Goal: Find specific page/section: Find specific page/section

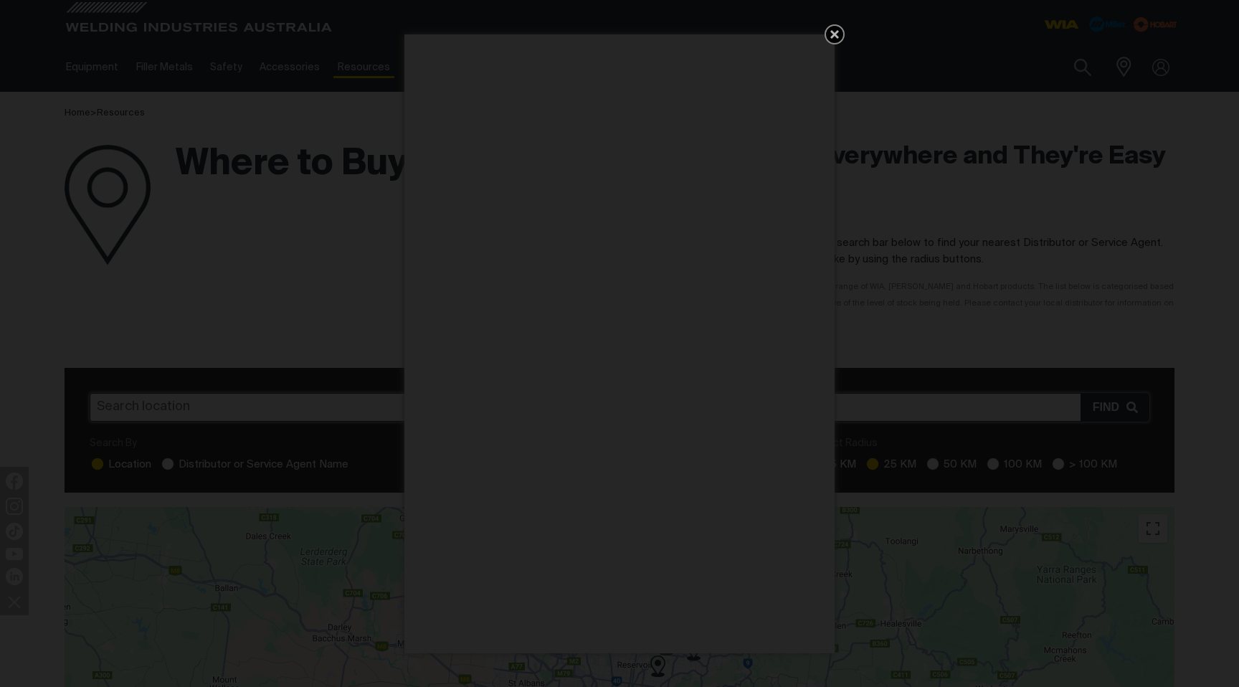
click at [835, 37] on icon "Get 5 WIA Welding Guides Free!" at bounding box center [834, 34] width 17 height 17
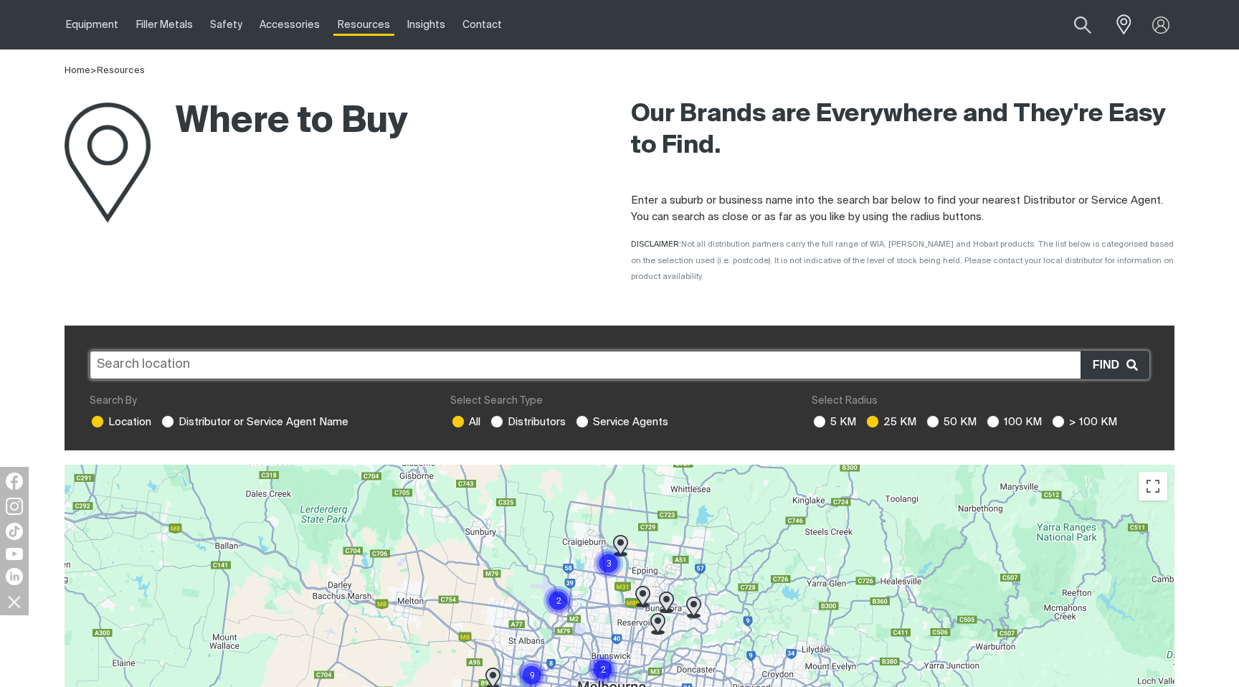
scroll to position [48, 0]
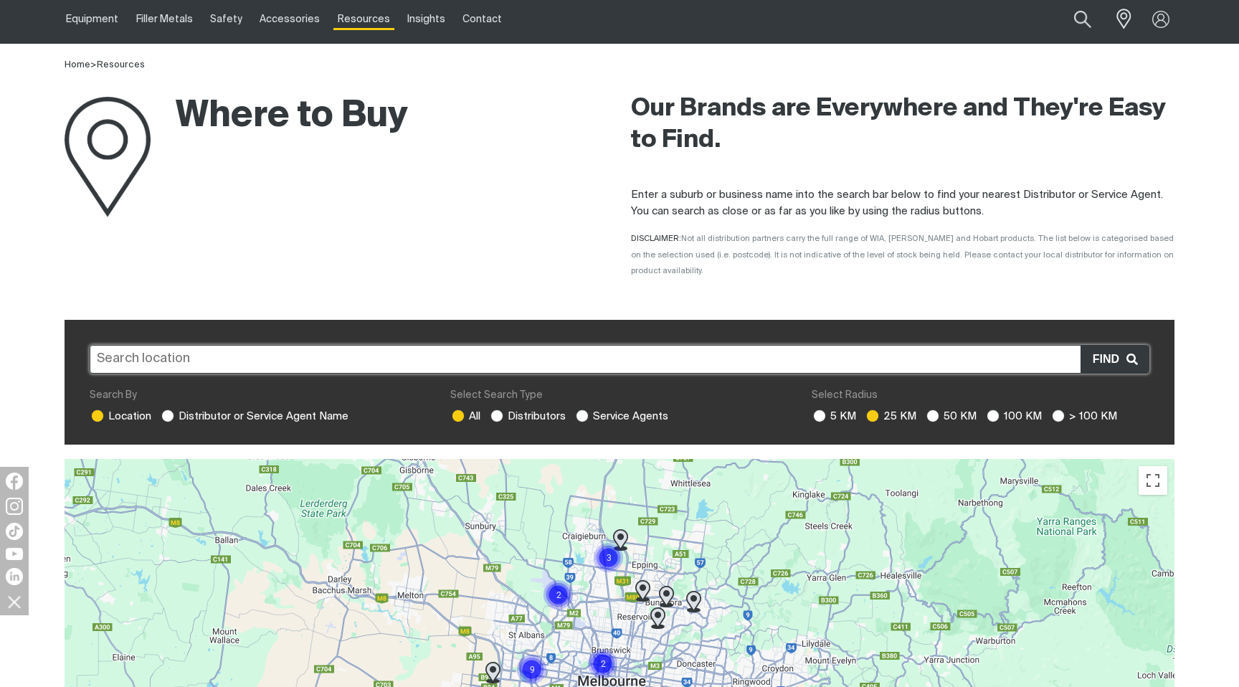
click at [285, 345] on input "text" at bounding box center [620, 359] width 1060 height 29
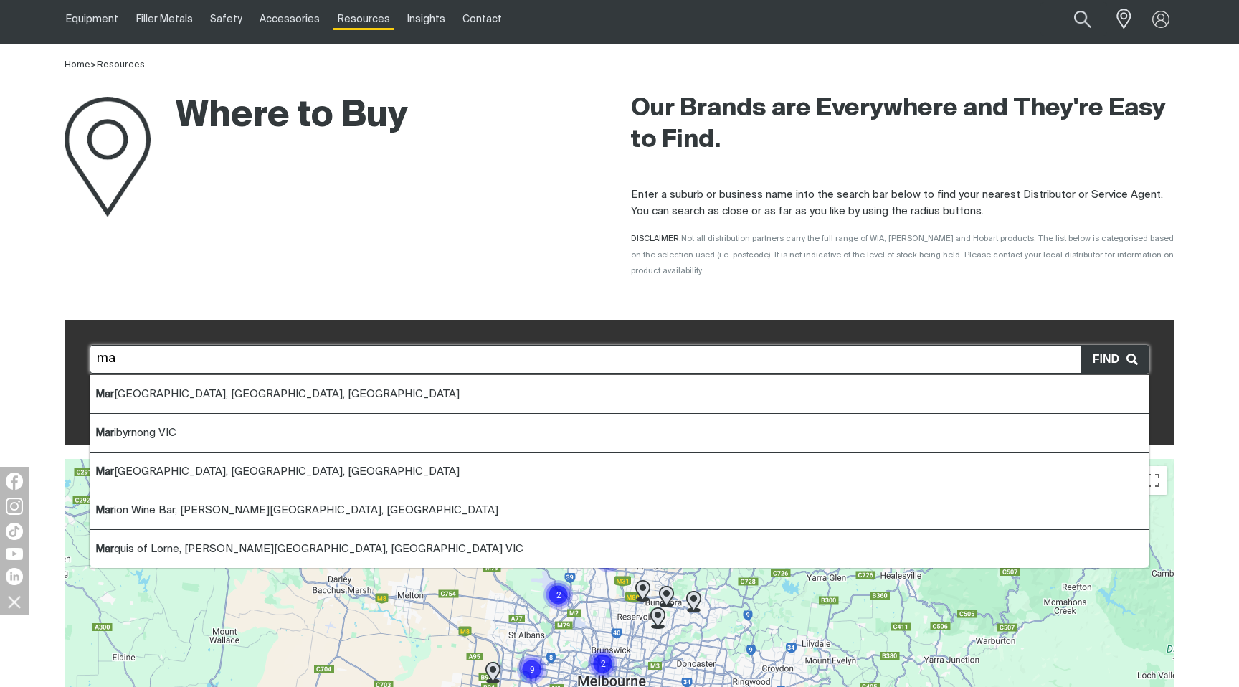
type input "m"
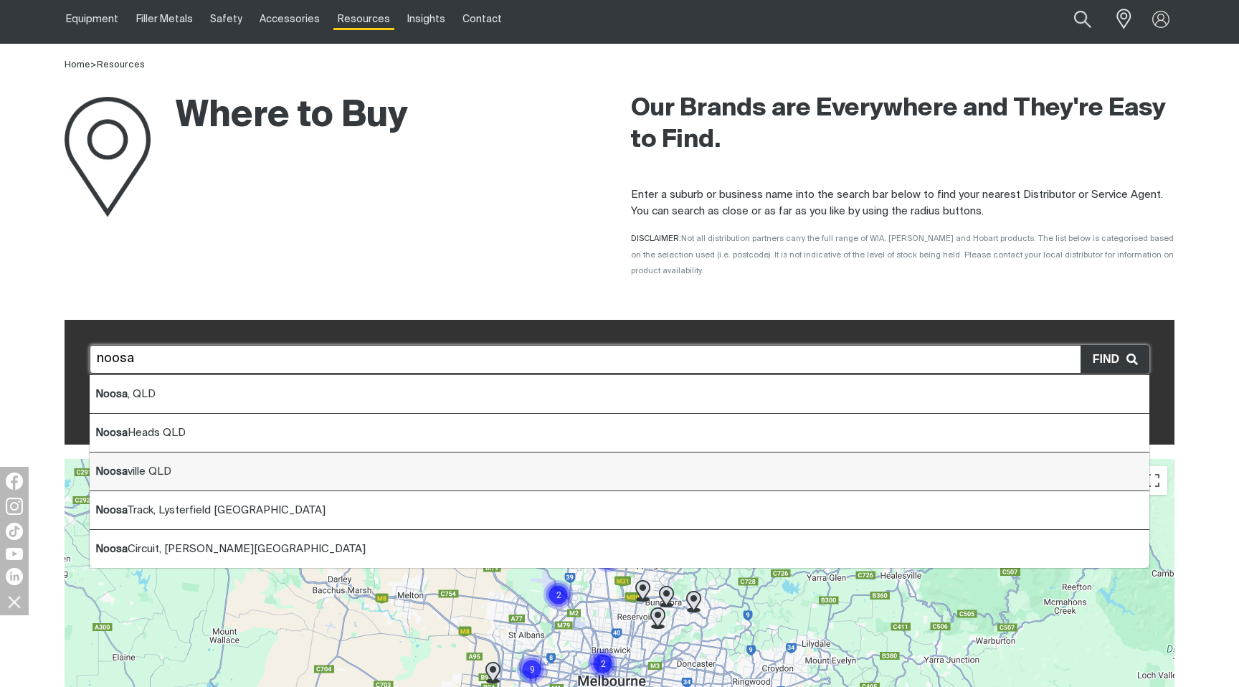
click at [142, 466] on span "Noosa ville QLD" at bounding box center [133, 471] width 76 height 11
type input "Noosaville QLD"
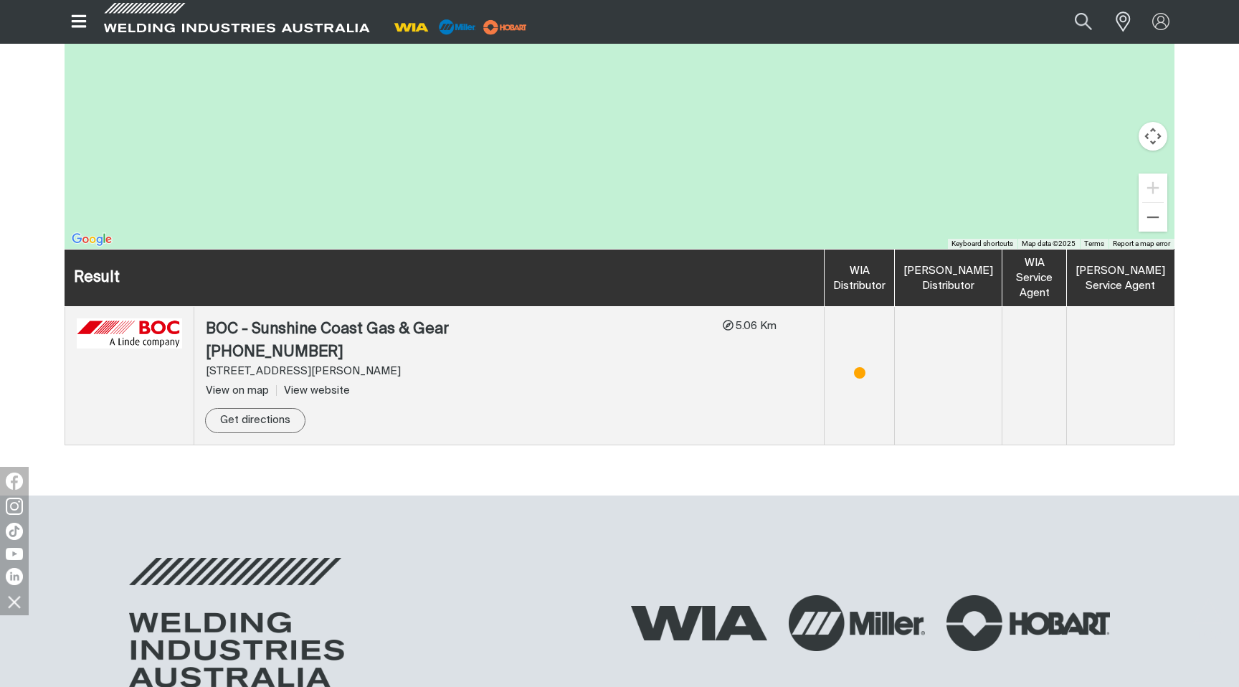
scroll to position [651, 0]
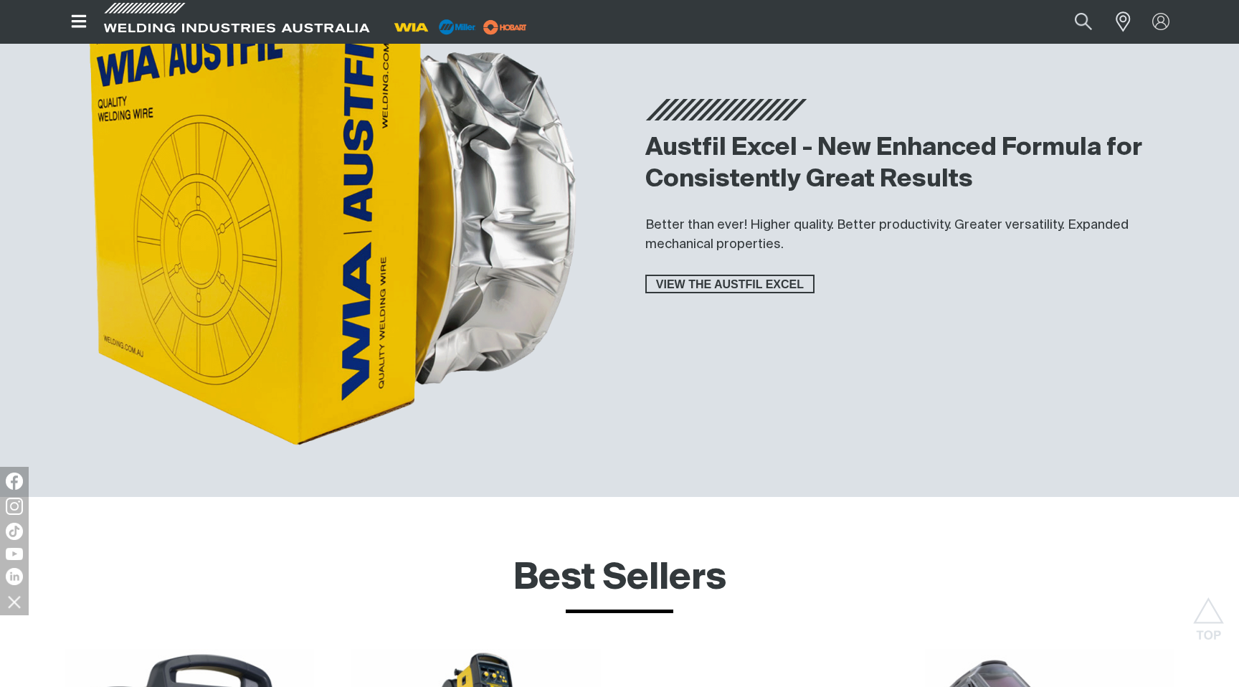
scroll to position [4775, 0]
